Goal: Check status: Check status

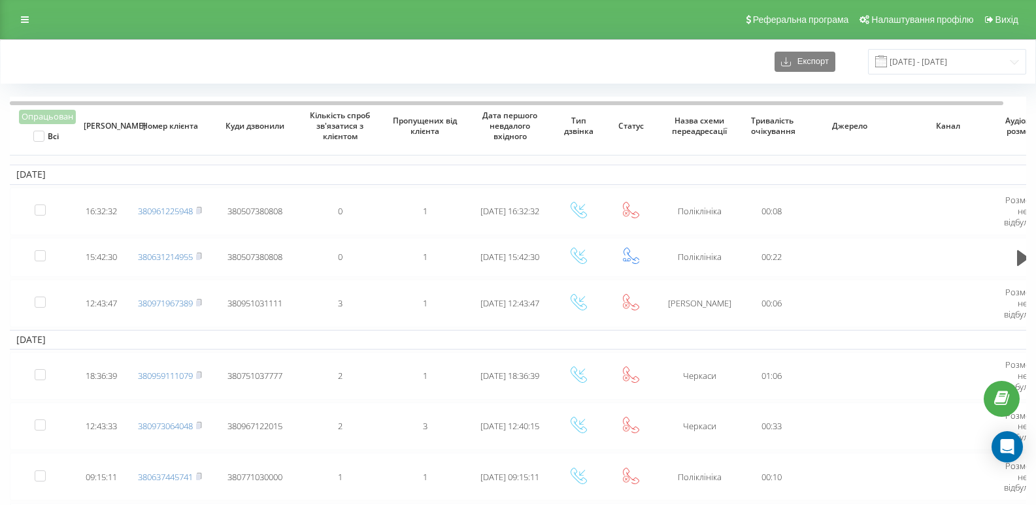
drag, startPoint x: 542, startPoint y: -17, endPoint x: 539, endPoint y: -57, distance: 40.0
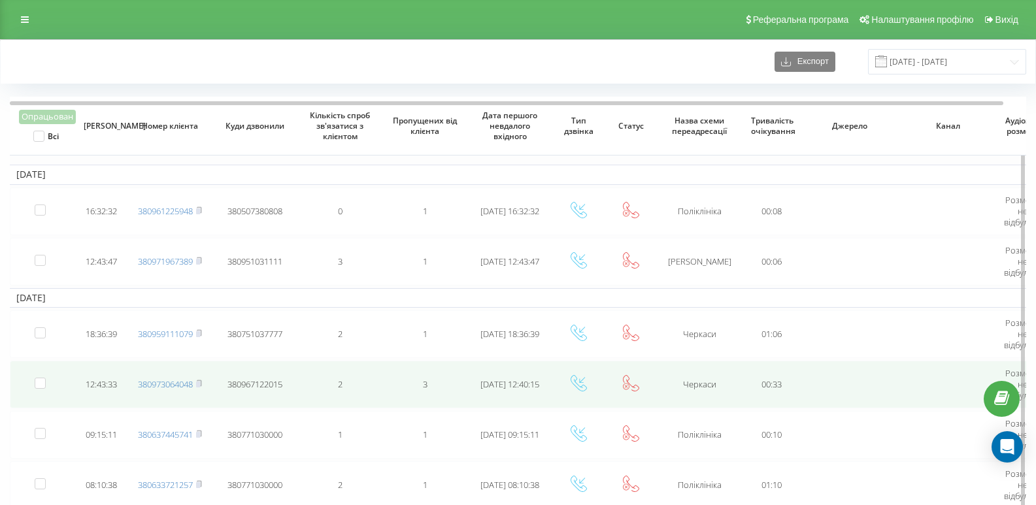
scroll to position [65, 0]
